Goal: Information Seeking & Learning: Check status

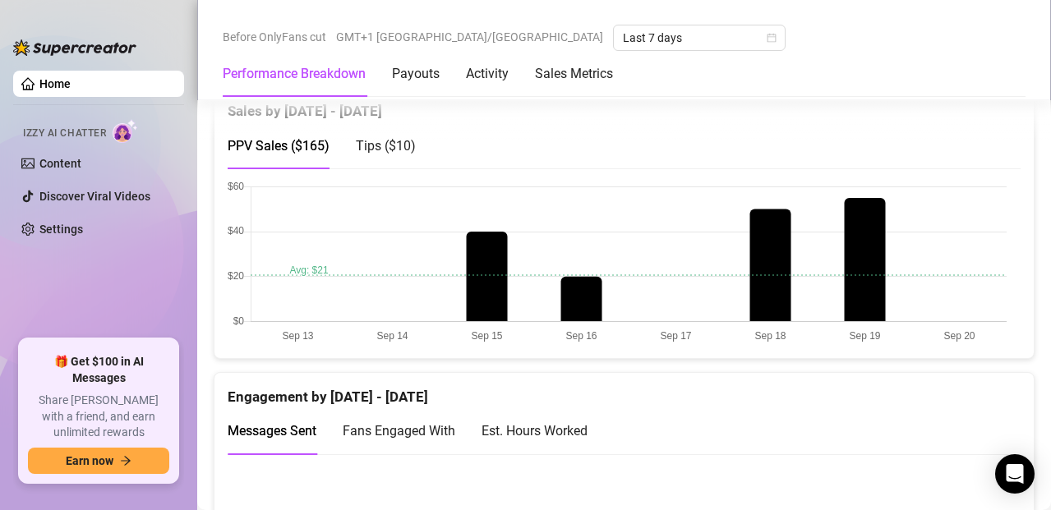
scroll to position [855, 0]
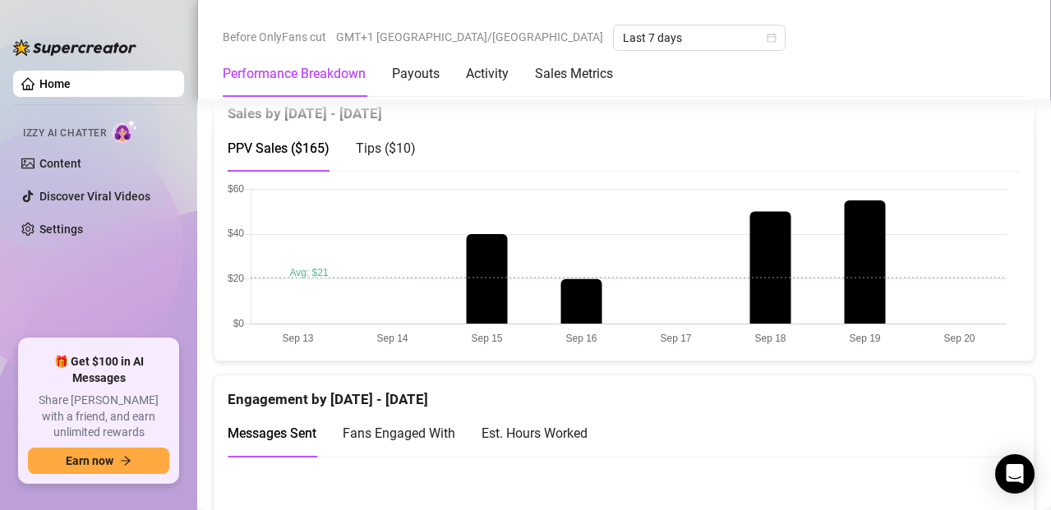
click at [351, 237] on canvas at bounding box center [617, 265] width 779 height 164
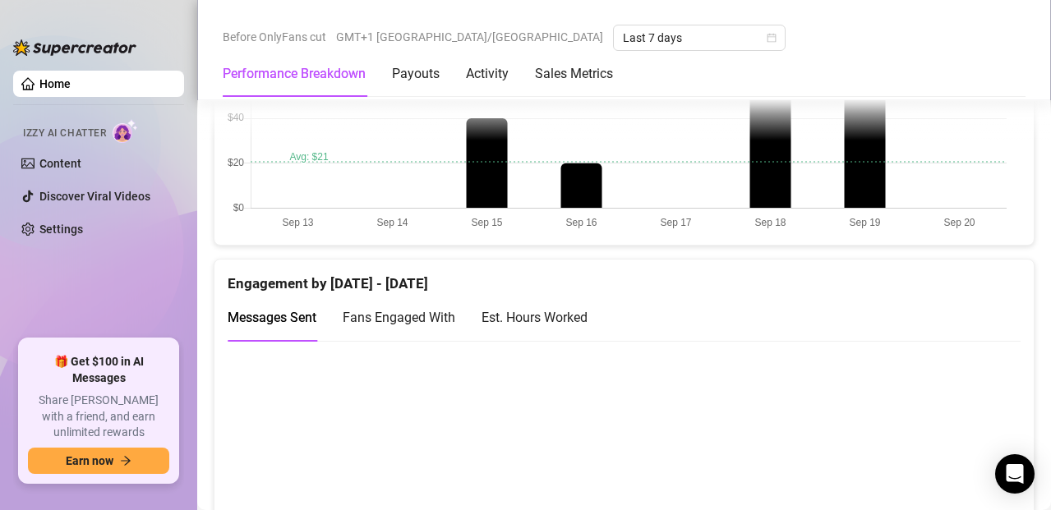
scroll to position [972, 0]
click at [534, 303] on div "Est. Hours Worked" at bounding box center [535, 316] width 106 height 47
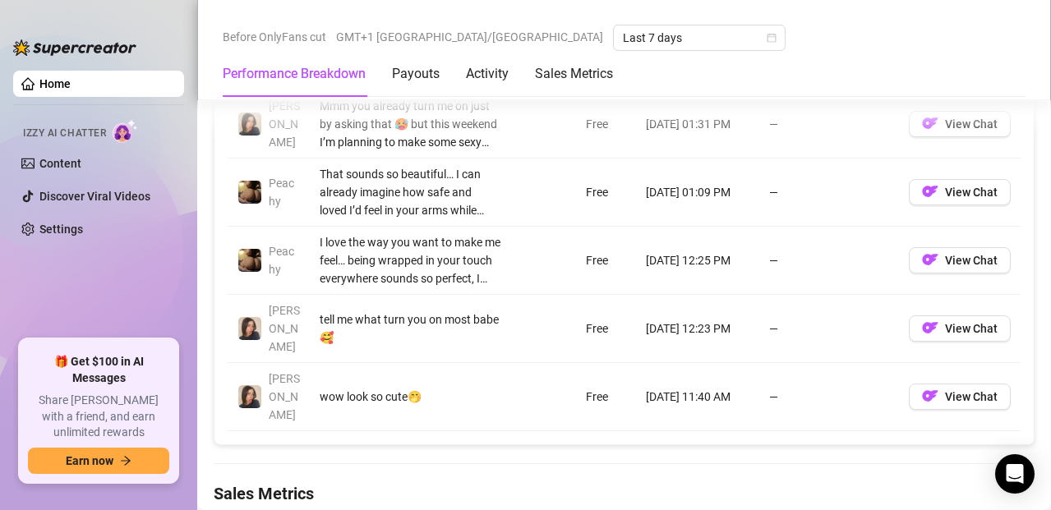
scroll to position [1670, 0]
click at [518, 481] on Metrics "Sales Metrics" at bounding box center [624, 492] width 821 height 23
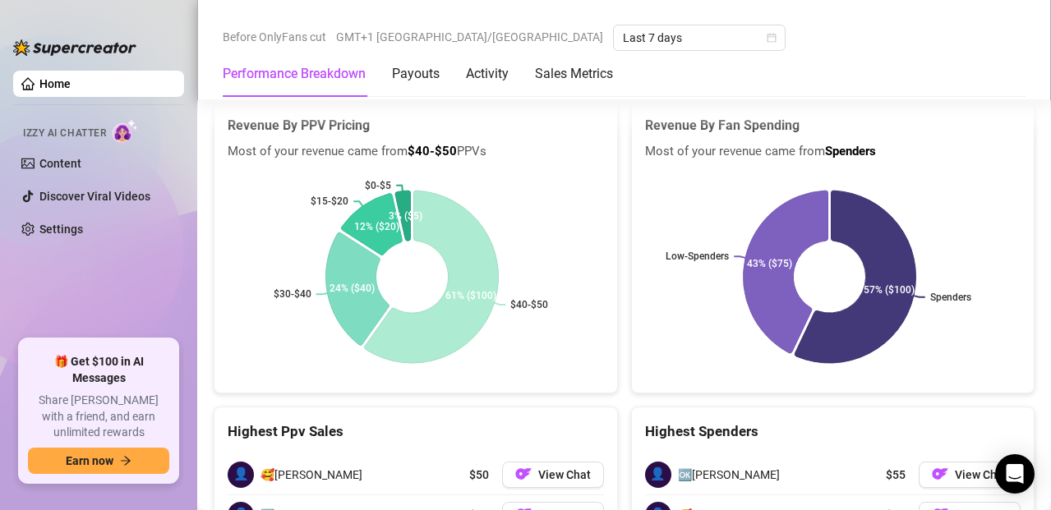
scroll to position [2565, 0]
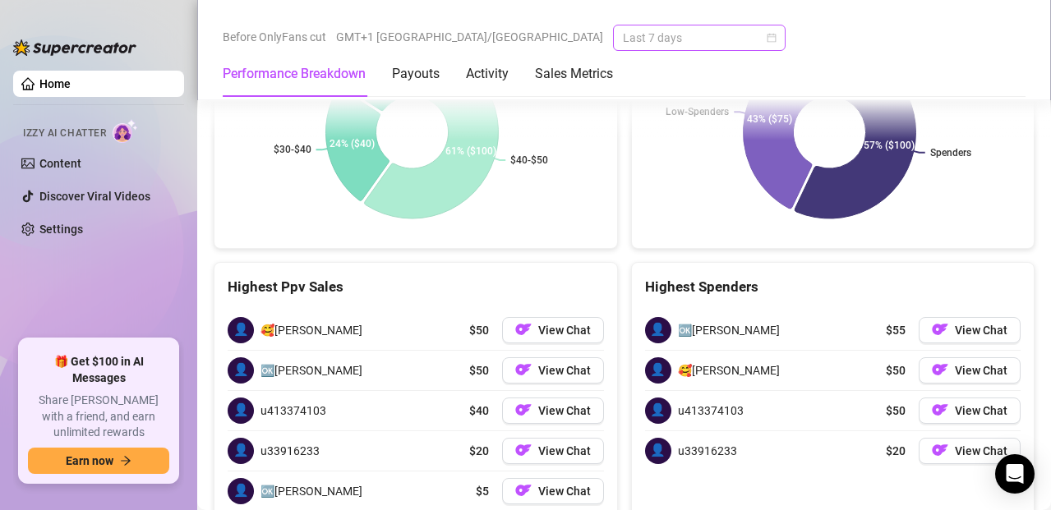
click at [623, 39] on span "Last 7 days" at bounding box center [699, 37] width 153 height 25
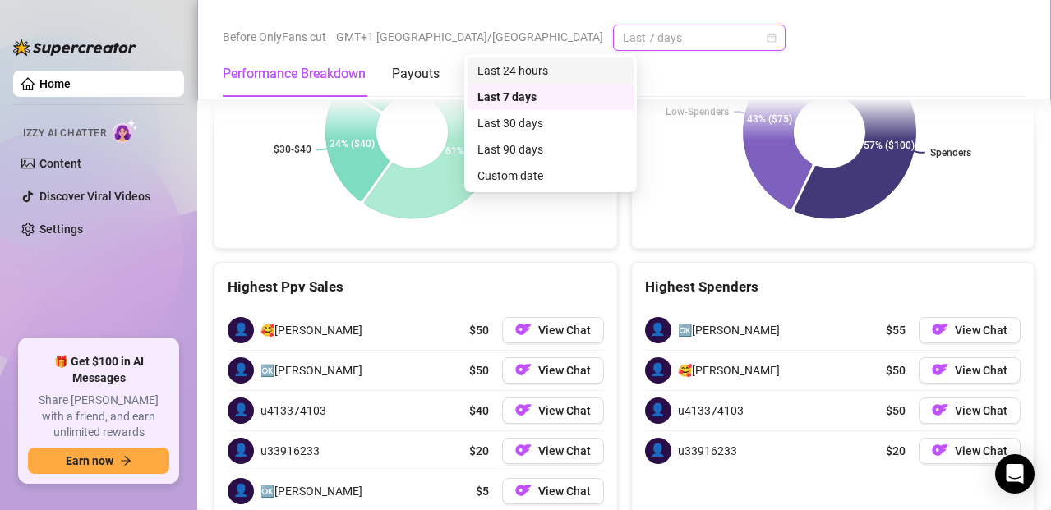
click at [551, 71] on div "Last 24 hours" at bounding box center [550, 71] width 146 height 18
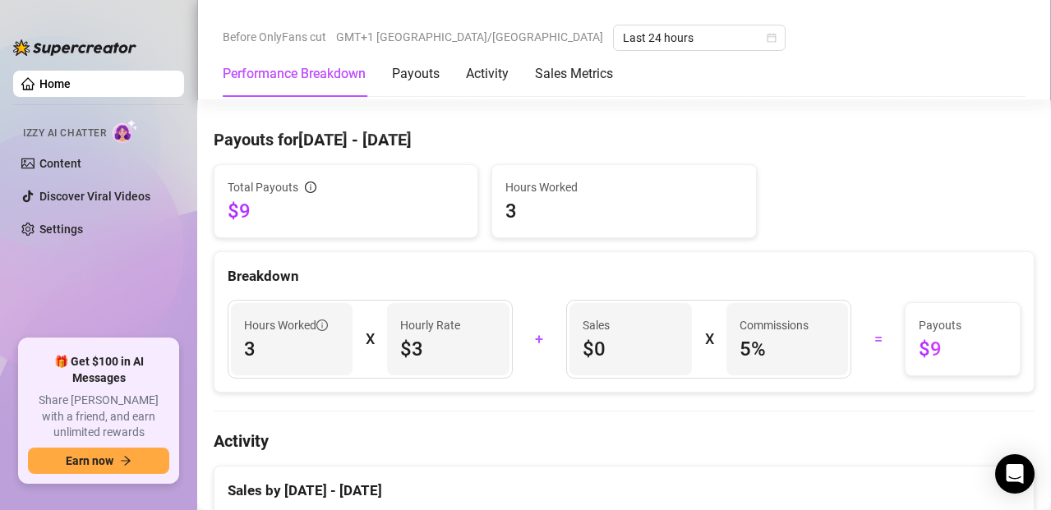
scroll to position [491, 0]
click at [623, 32] on span "Last 24 hours" at bounding box center [699, 37] width 153 height 25
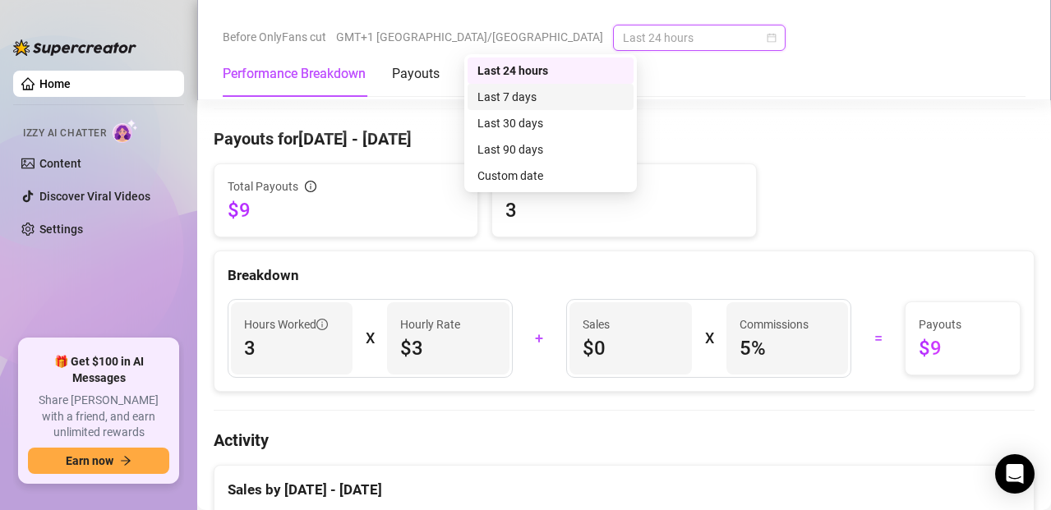
click at [522, 90] on div "Last 7 days" at bounding box center [550, 97] width 146 height 18
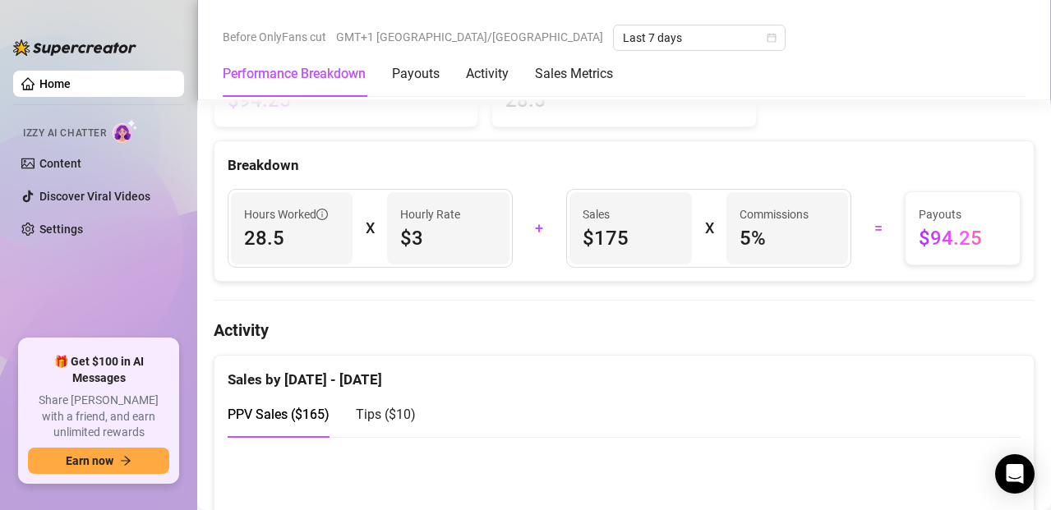
scroll to position [590, 0]
click at [436, 71] on div "Payouts" at bounding box center [416, 74] width 48 height 20
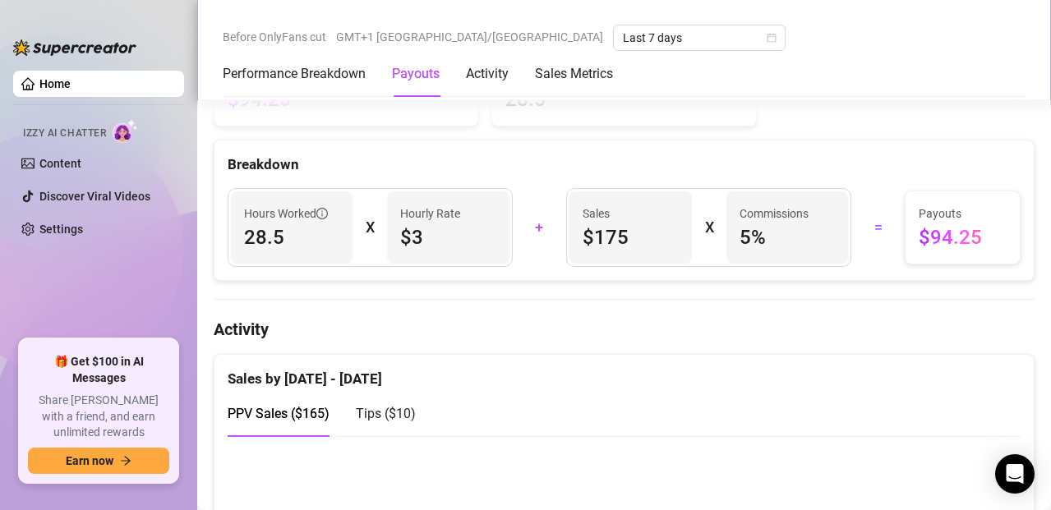
scroll to position [498, 0]
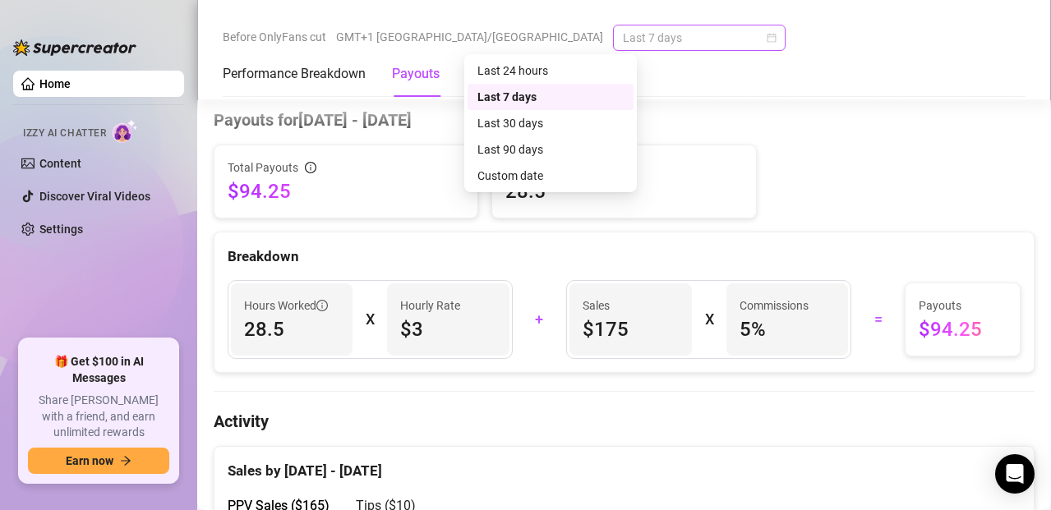
click at [623, 39] on span "Last 7 days" at bounding box center [699, 37] width 153 height 25
click at [512, 122] on div "Last 30 days" at bounding box center [550, 123] width 146 height 18
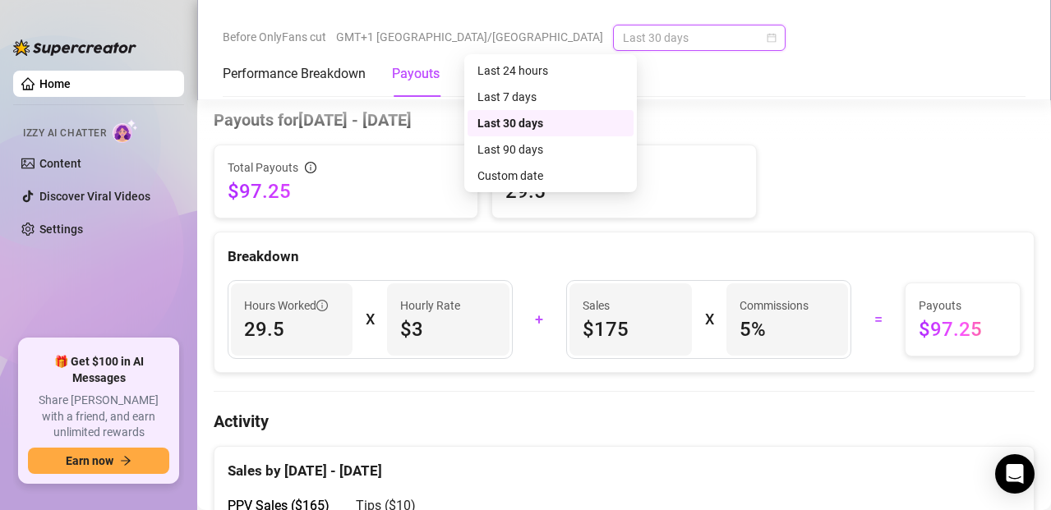
click at [623, 35] on span "Last 30 days" at bounding box center [699, 37] width 153 height 25
click at [512, 142] on div "Last 90 days" at bounding box center [550, 150] width 146 height 18
click at [623, 36] on span "Last 90 days" at bounding box center [699, 37] width 153 height 25
click at [767, 36] on icon "calendar" at bounding box center [772, 38] width 10 height 10
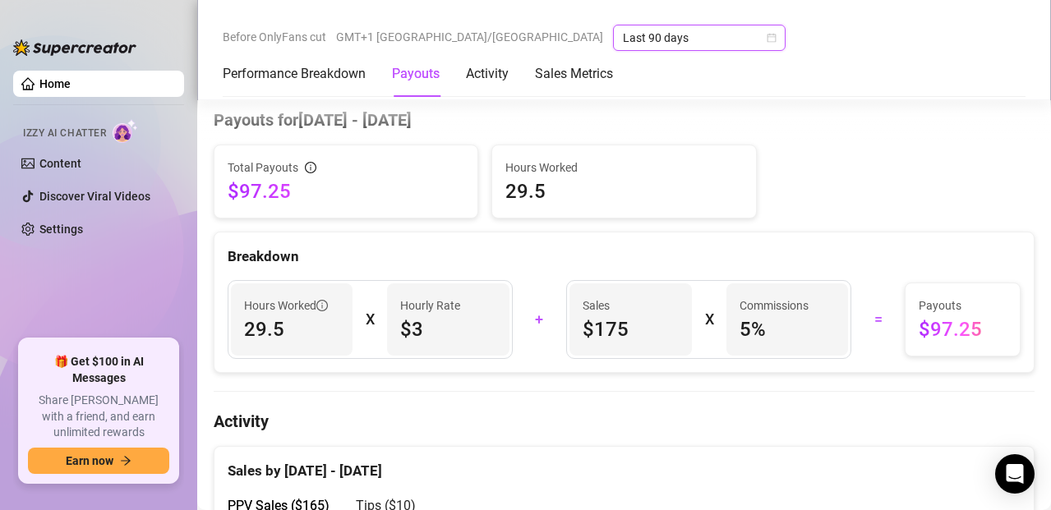
click at [767, 36] on icon "calendar" at bounding box center [772, 38] width 10 height 10
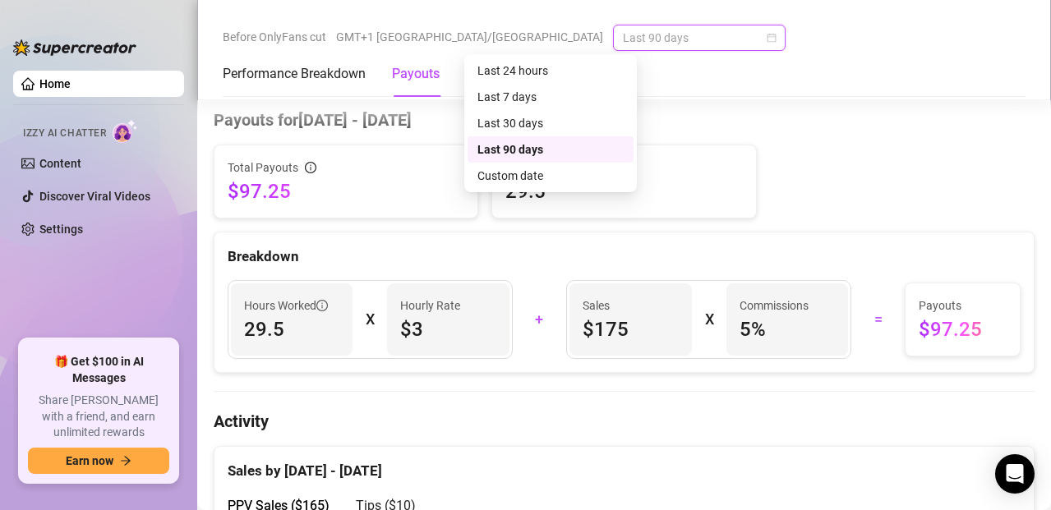
click at [767, 36] on icon "calendar" at bounding box center [772, 38] width 10 height 10
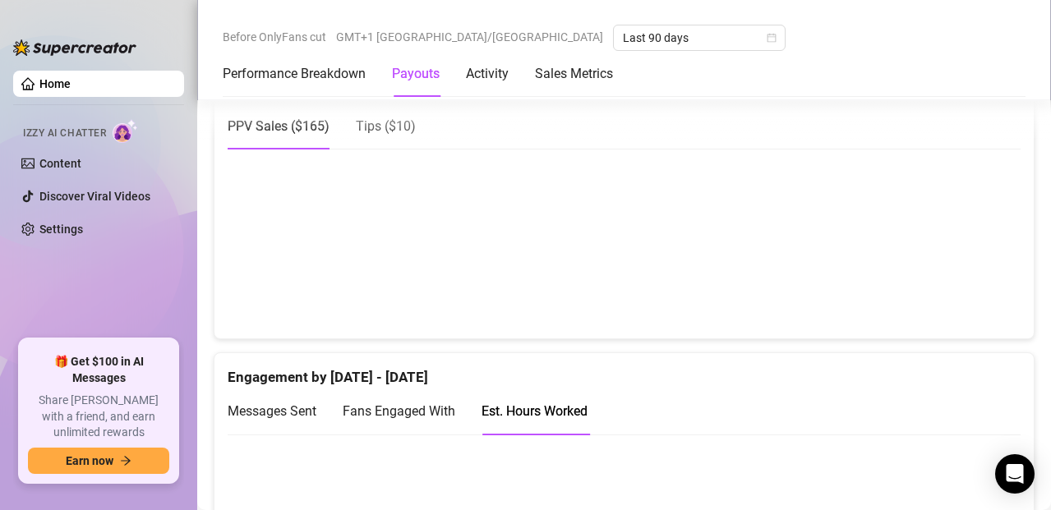
scroll to position [887, 0]
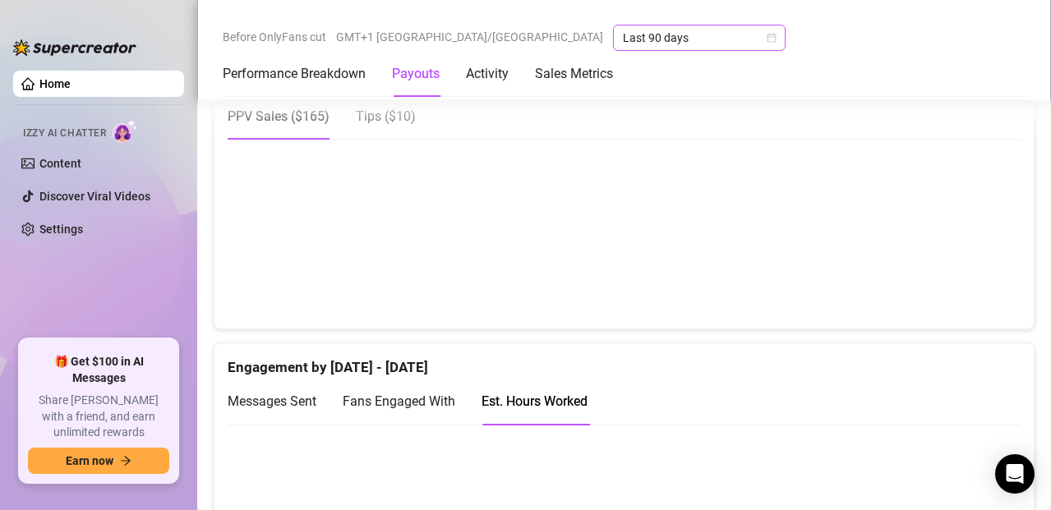
click at [623, 30] on span "Last 90 days" at bounding box center [699, 37] width 153 height 25
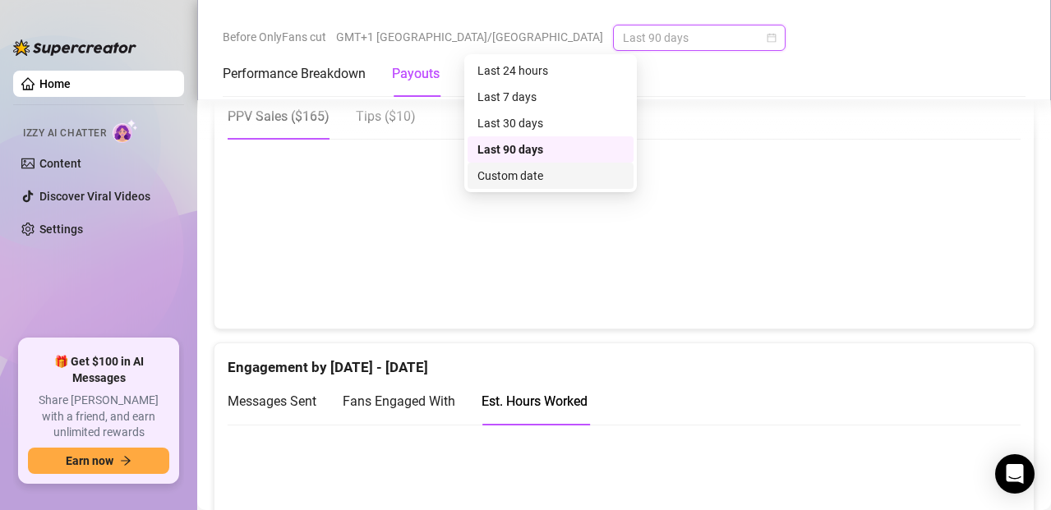
click at [520, 176] on div "Custom date" at bounding box center [550, 176] width 146 height 18
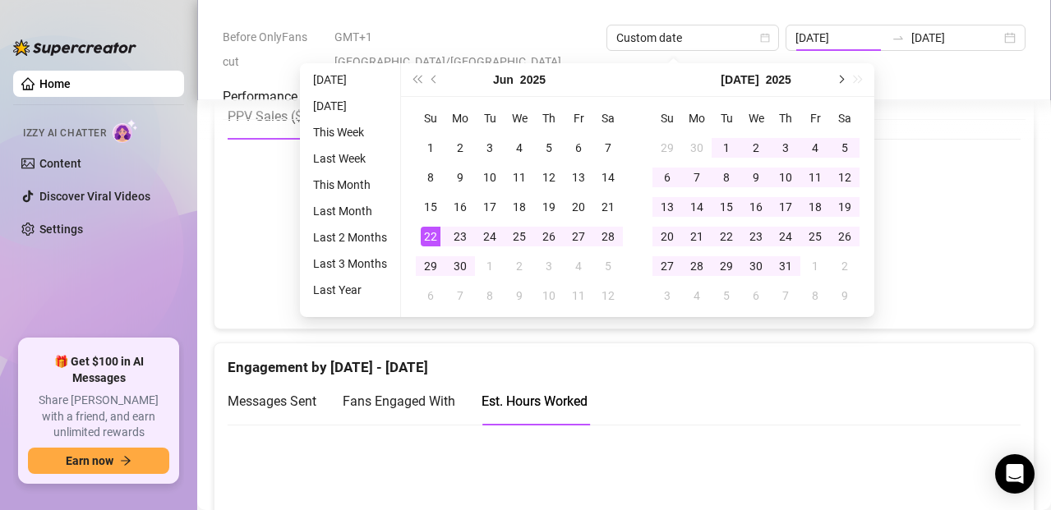
click at [846, 78] on button "Next month (PageDown)" at bounding box center [840, 79] width 18 height 33
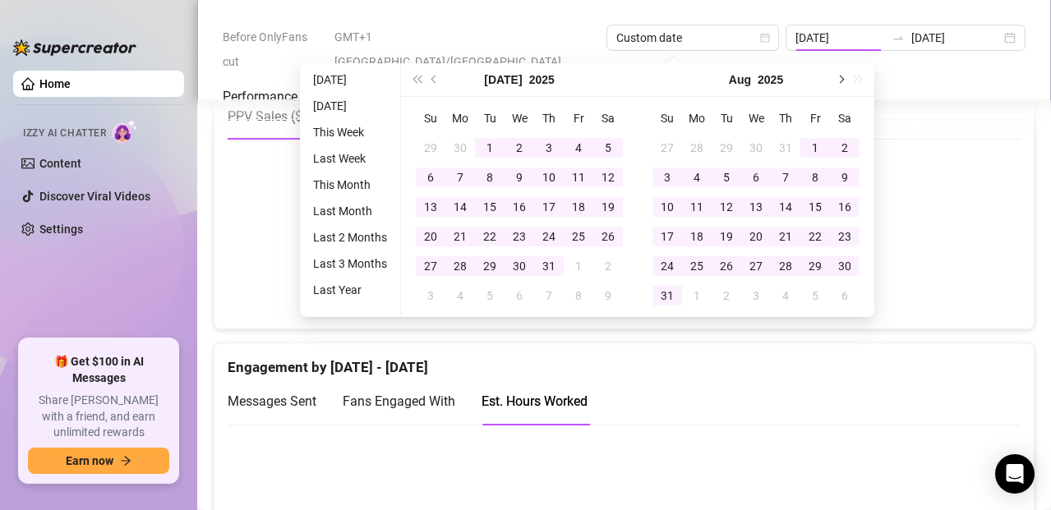
click at [846, 78] on button "Next month (PageDown)" at bounding box center [840, 79] width 18 height 33
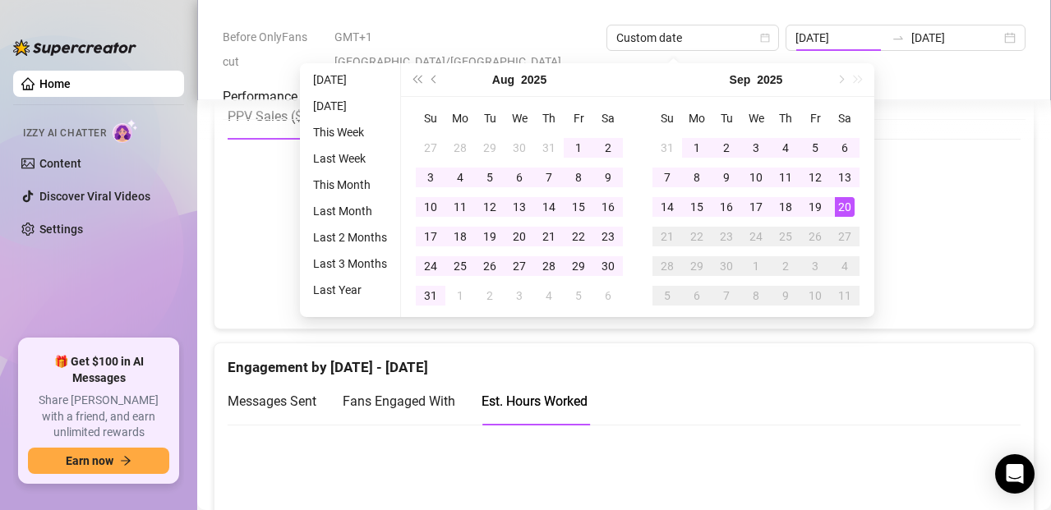
click at [846, 78] on div "[DATE]" at bounding box center [756, 80] width 237 height 34
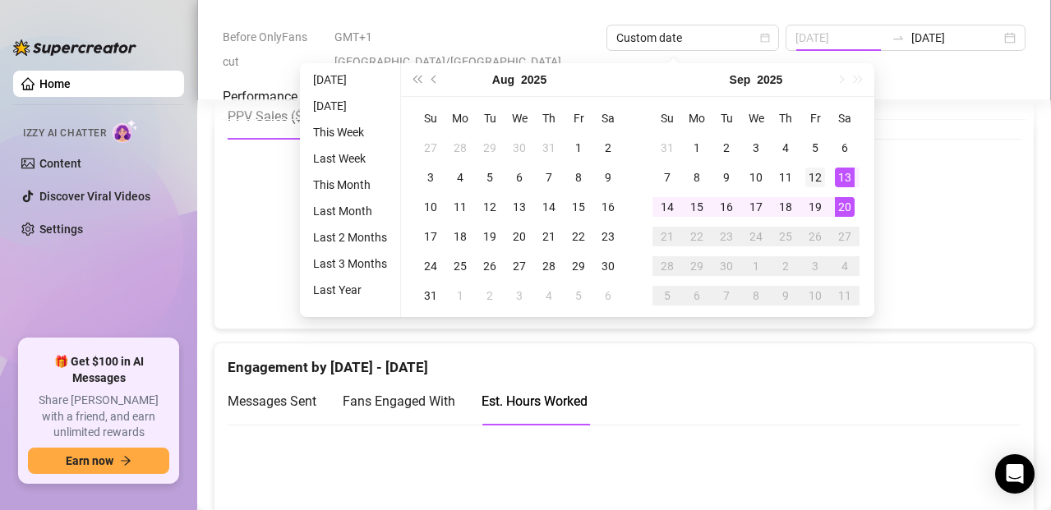
type input "[DATE]"
click at [811, 173] on div "12" at bounding box center [815, 178] width 20 height 20
type input "[DATE]"
click at [833, 212] on td "20" at bounding box center [845, 207] width 30 height 30
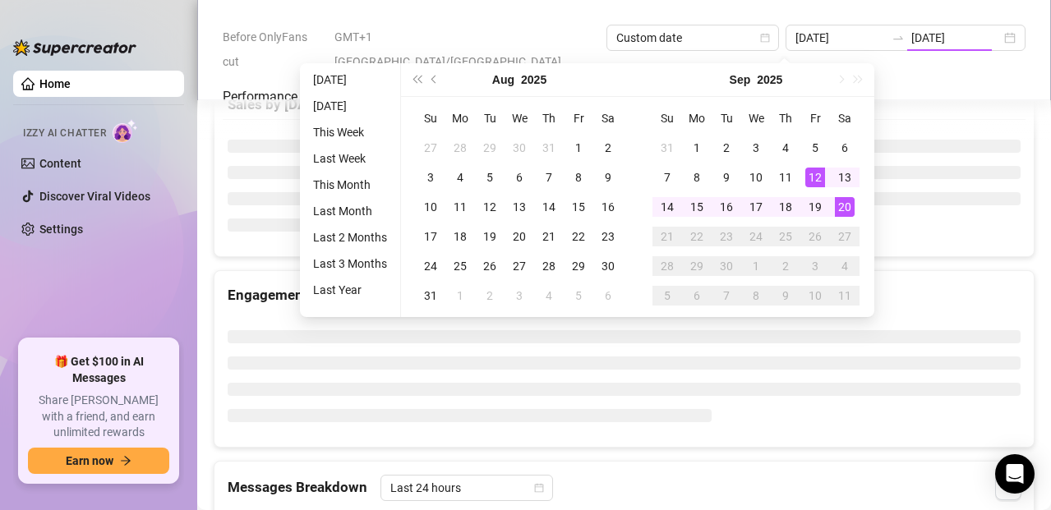
type input "[DATE]"
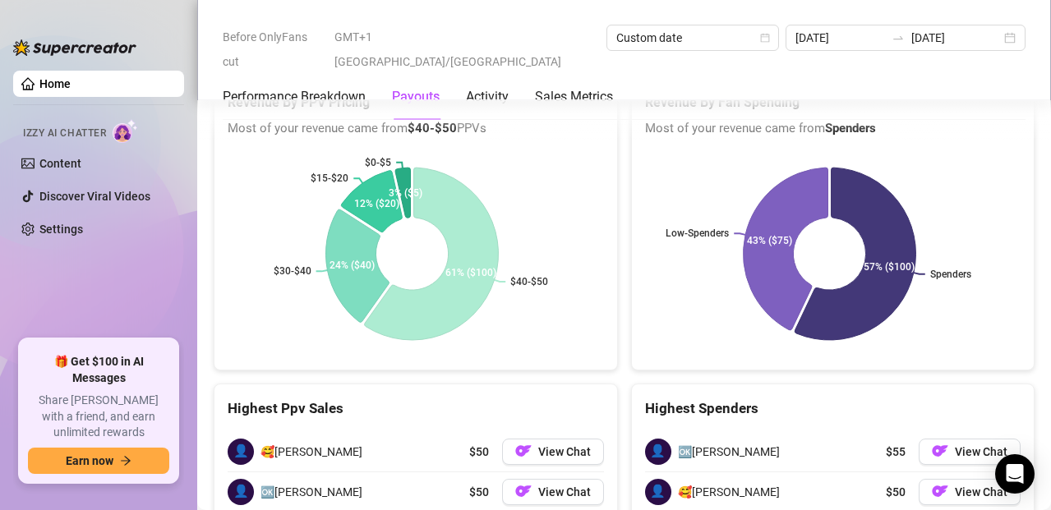
scroll to position [2565, 0]
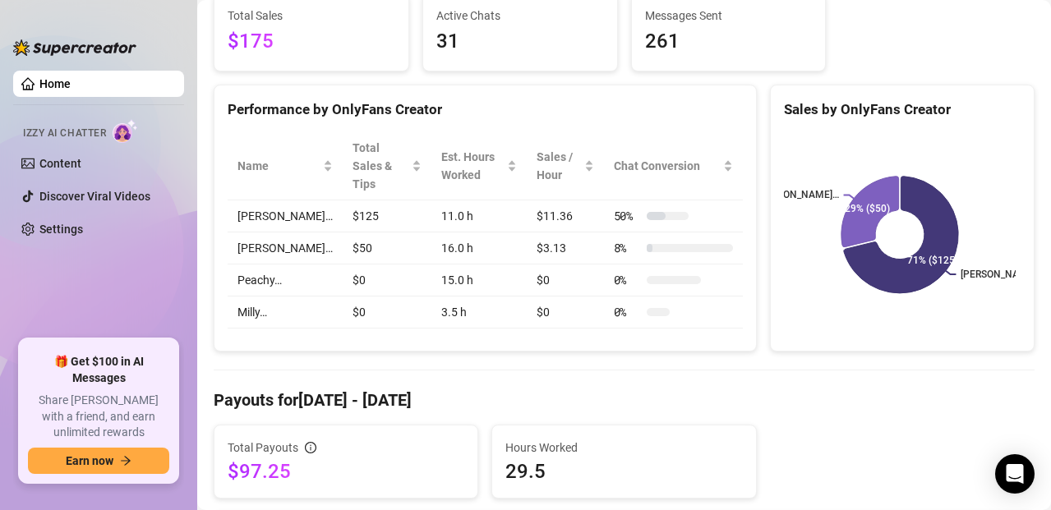
scroll to position [237, 0]
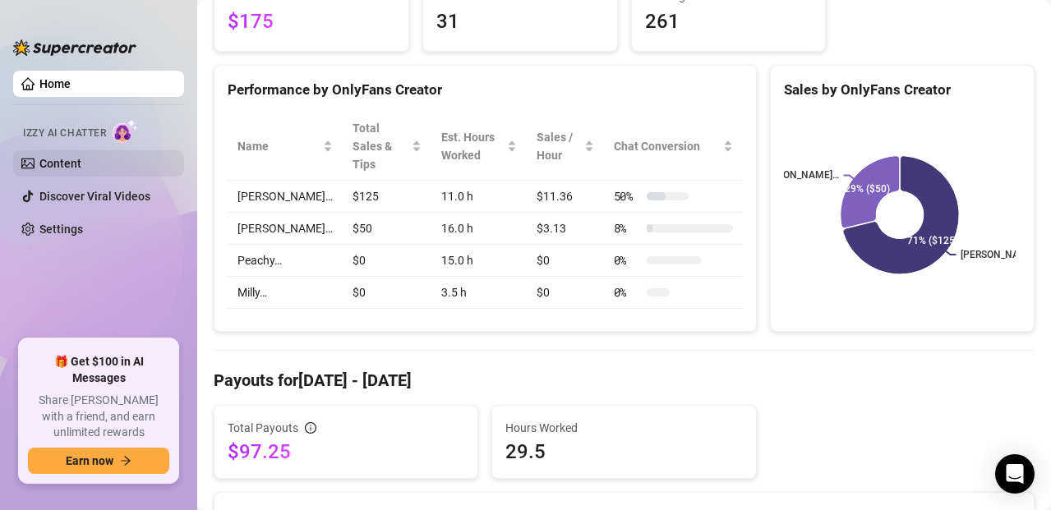
click at [78, 170] on link "Content" at bounding box center [60, 163] width 42 height 13
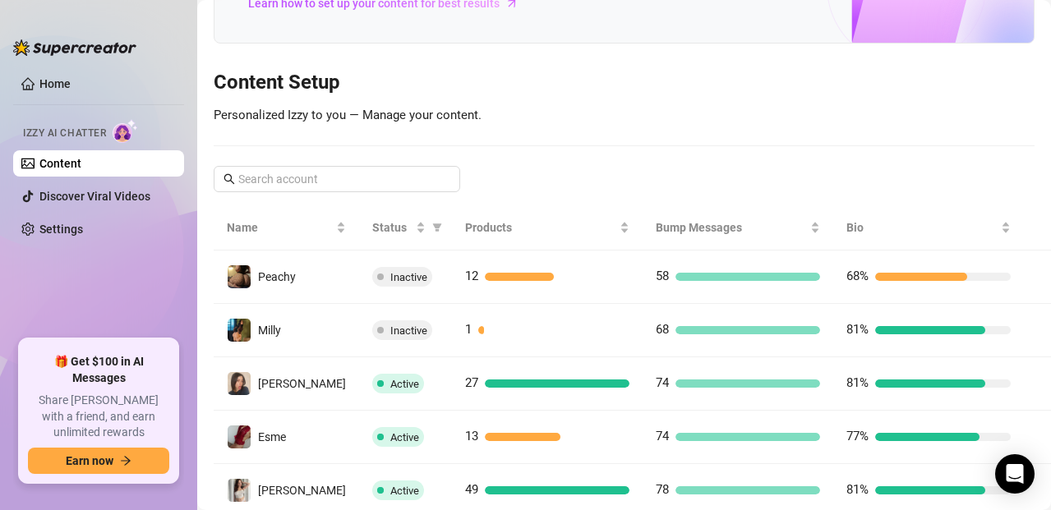
scroll to position [195, 0]
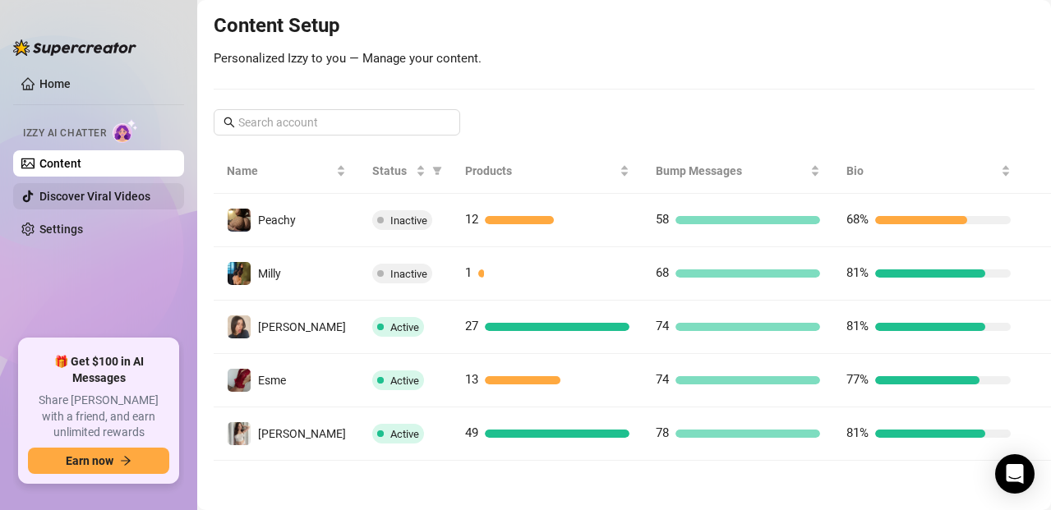
click at [109, 200] on link "Discover Viral Videos" at bounding box center [94, 196] width 111 height 13
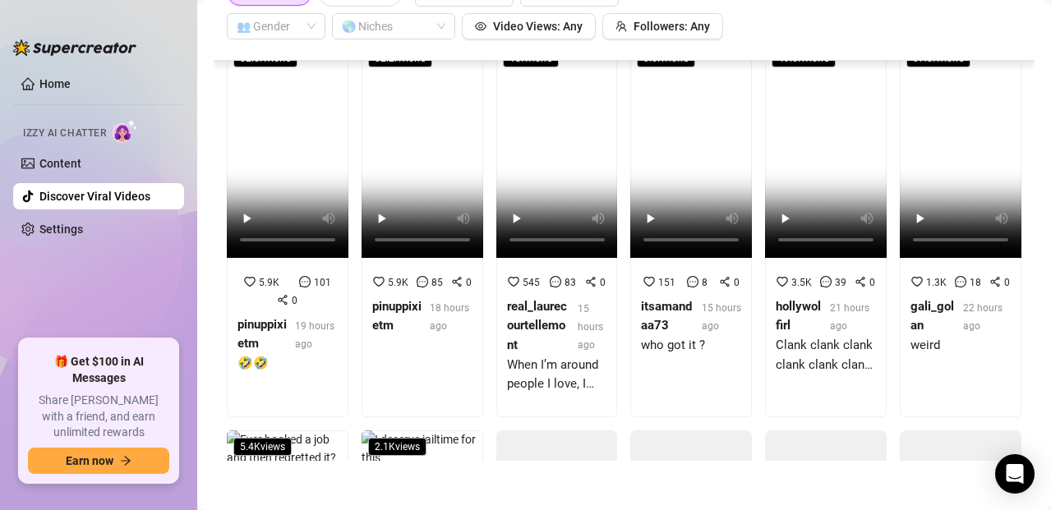
scroll to position [864, 0]
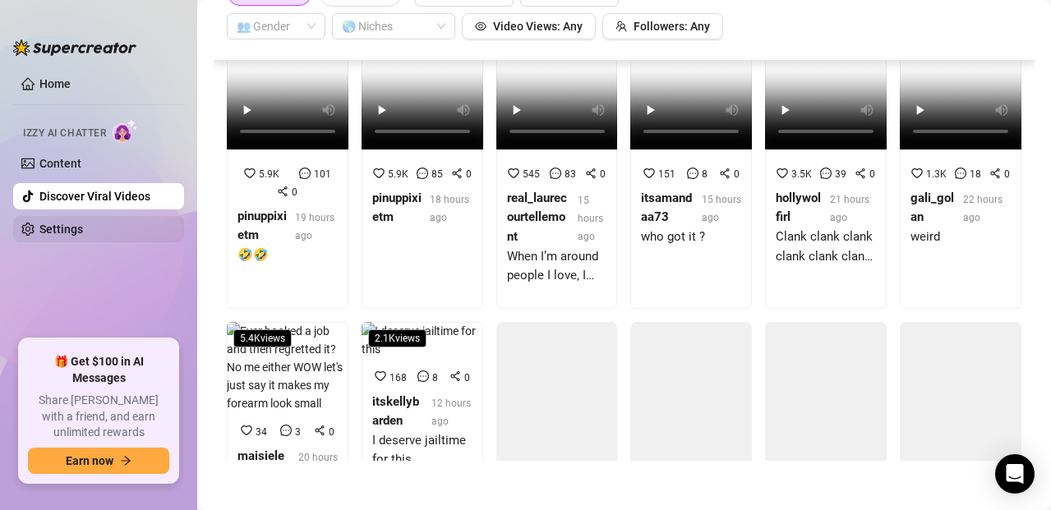
click at [83, 229] on link "Settings" at bounding box center [61, 229] width 44 height 13
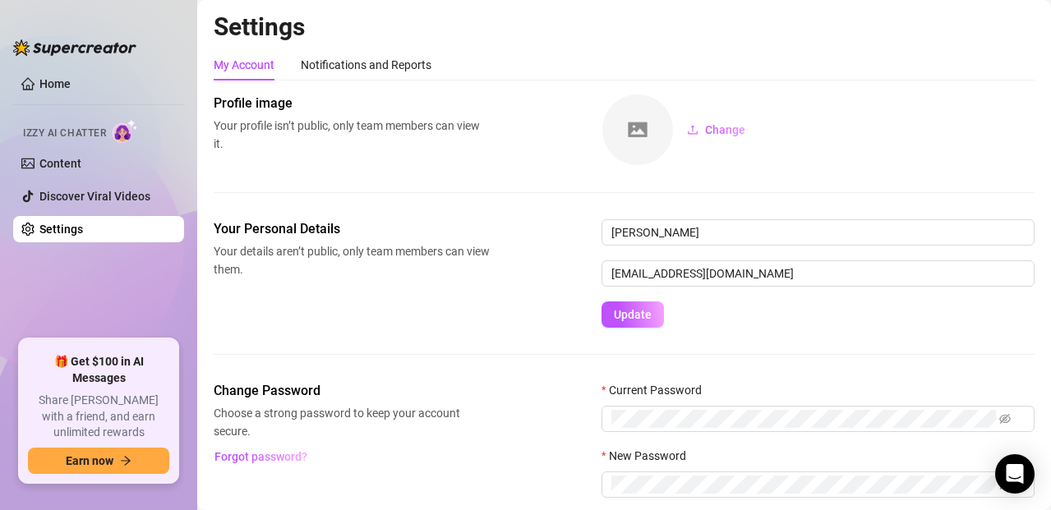
click at [89, 64] on div at bounding box center [74, 39] width 123 height 49
click at [48, 78] on link "Home" at bounding box center [54, 83] width 31 height 13
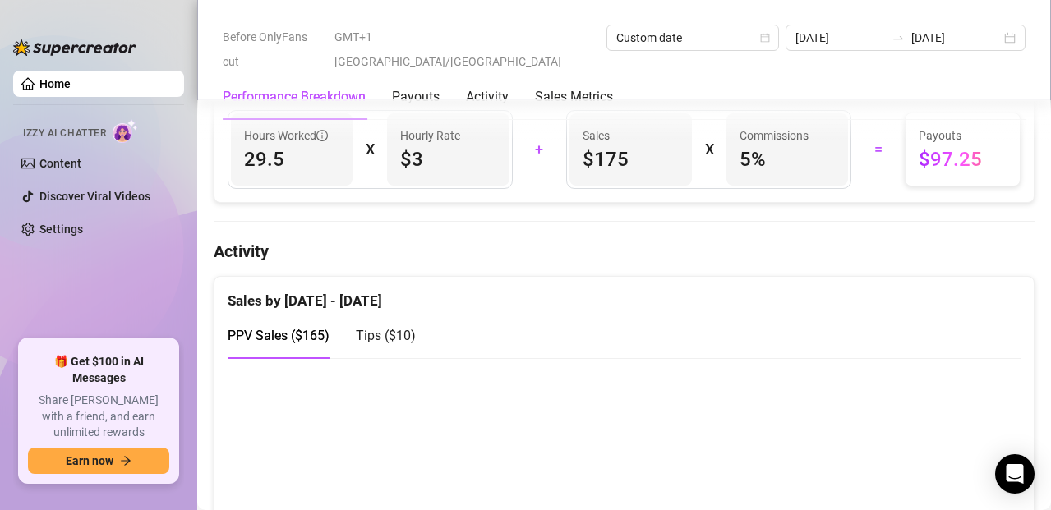
scroll to position [669, 0]
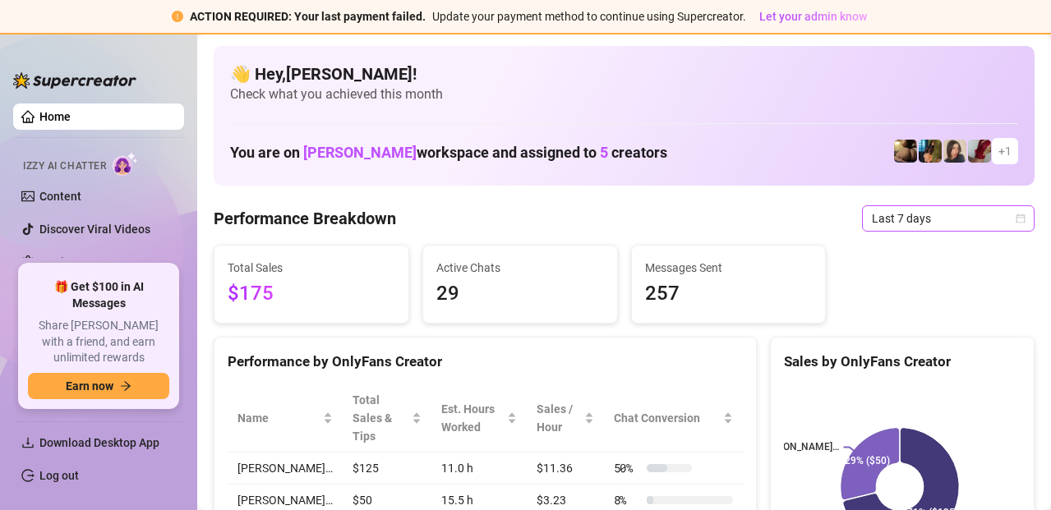
click at [897, 222] on span "Last 7 days" at bounding box center [948, 218] width 153 height 25
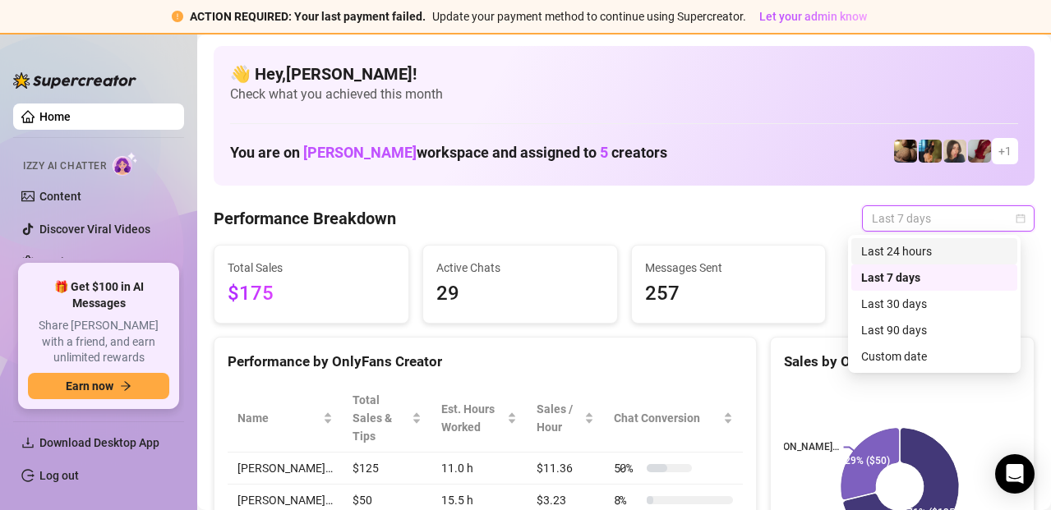
click at [894, 245] on div "Last 24 hours" at bounding box center [934, 251] width 146 height 18
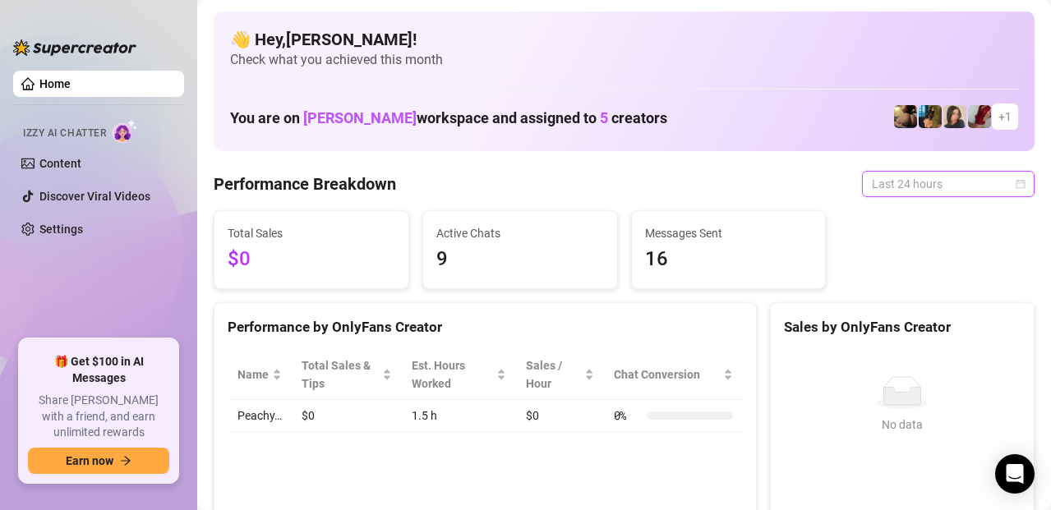
click at [898, 186] on span "Last 24 hours" at bounding box center [948, 184] width 153 height 25
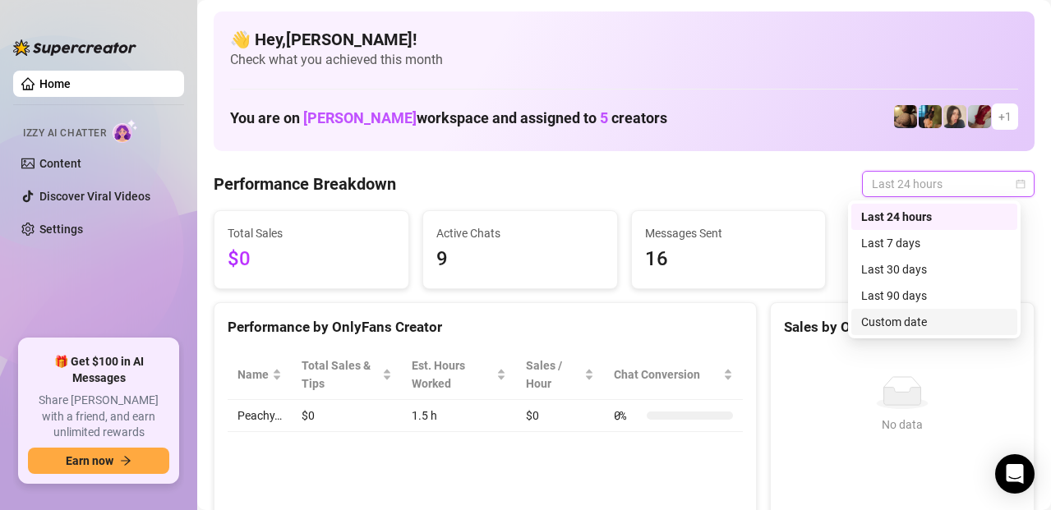
click at [915, 321] on div "Custom date" at bounding box center [934, 322] width 146 height 18
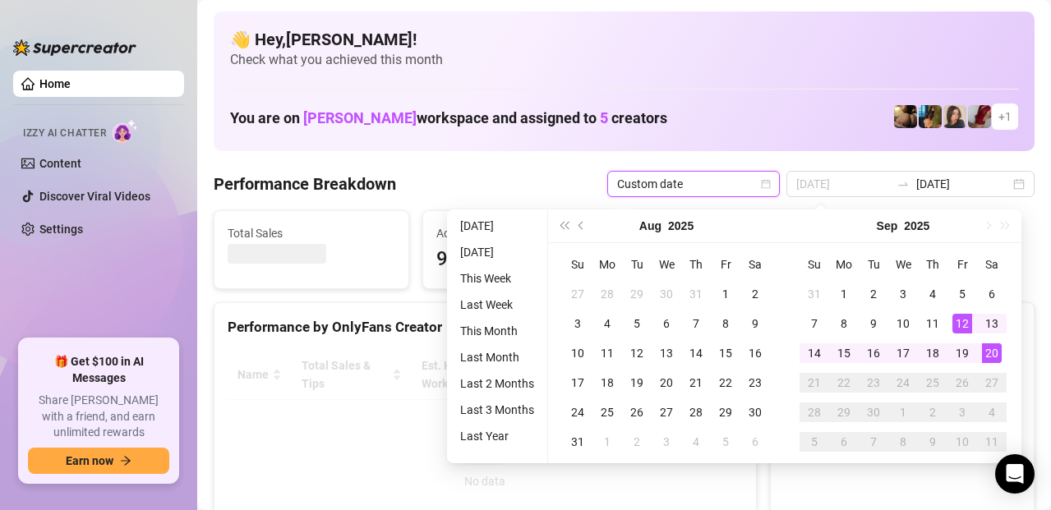
type input "[DATE]"
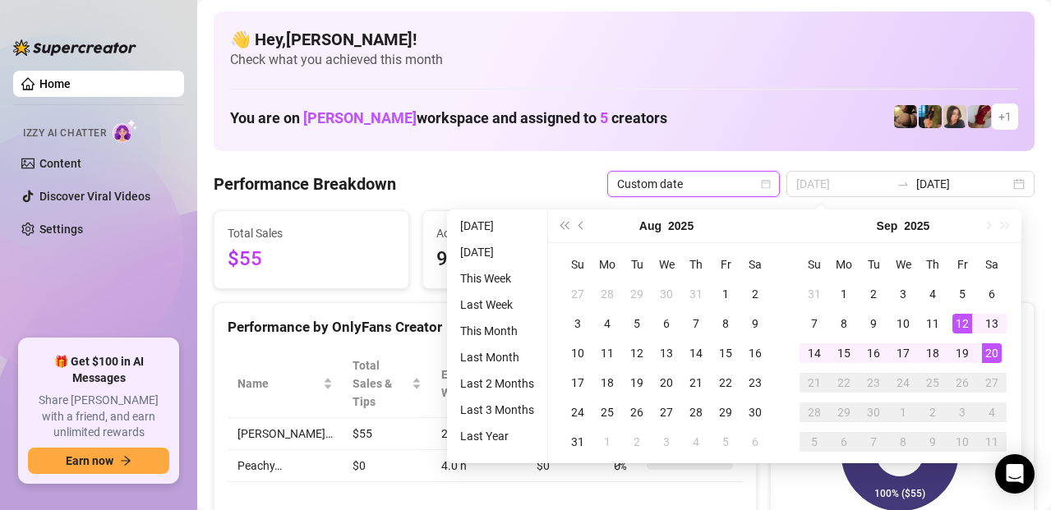
click at [961, 324] on div "12" at bounding box center [962, 324] width 20 height 20
type input "[DATE]"
click at [989, 353] on div "20" at bounding box center [992, 353] width 20 height 20
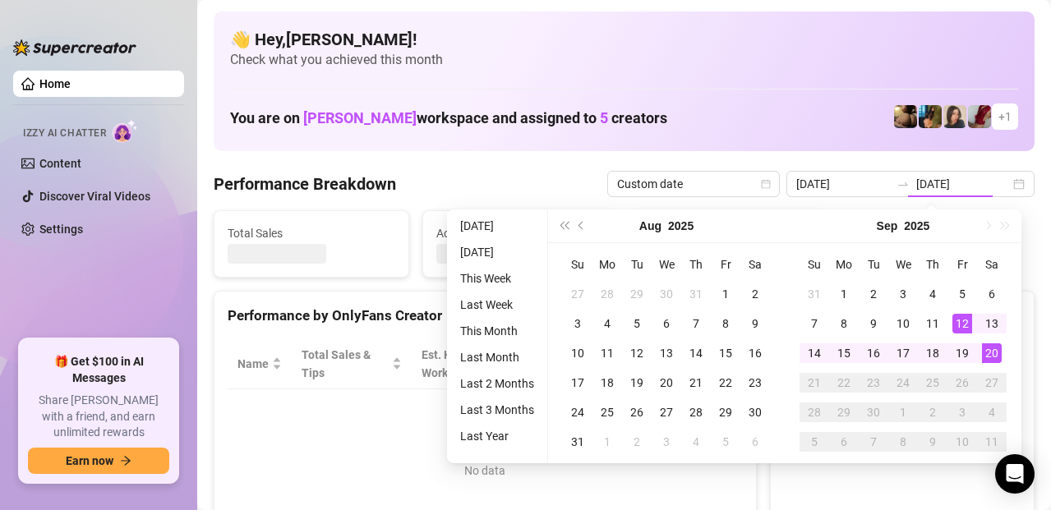
type input "[DATE]"
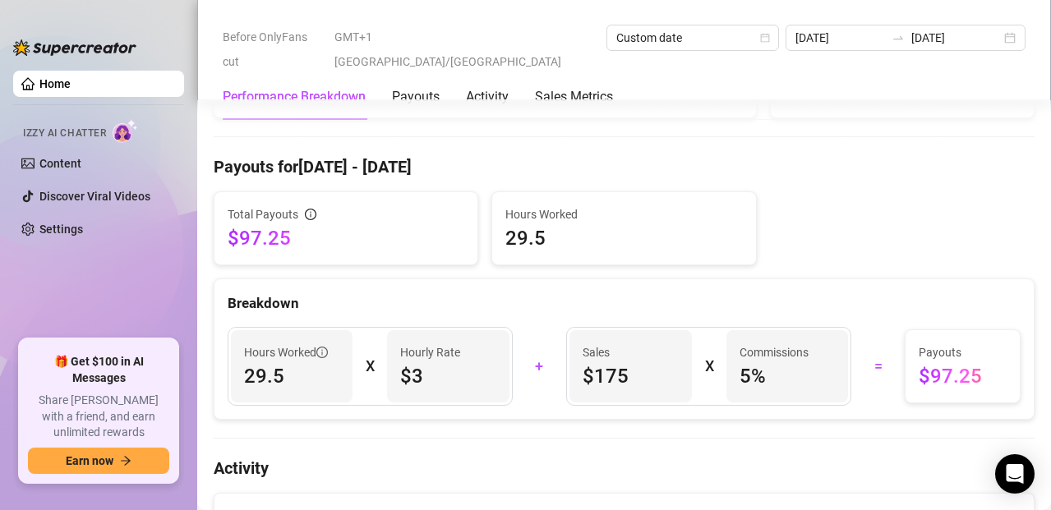
scroll to position [452, 0]
